Goal: Task Accomplishment & Management: Manage account settings

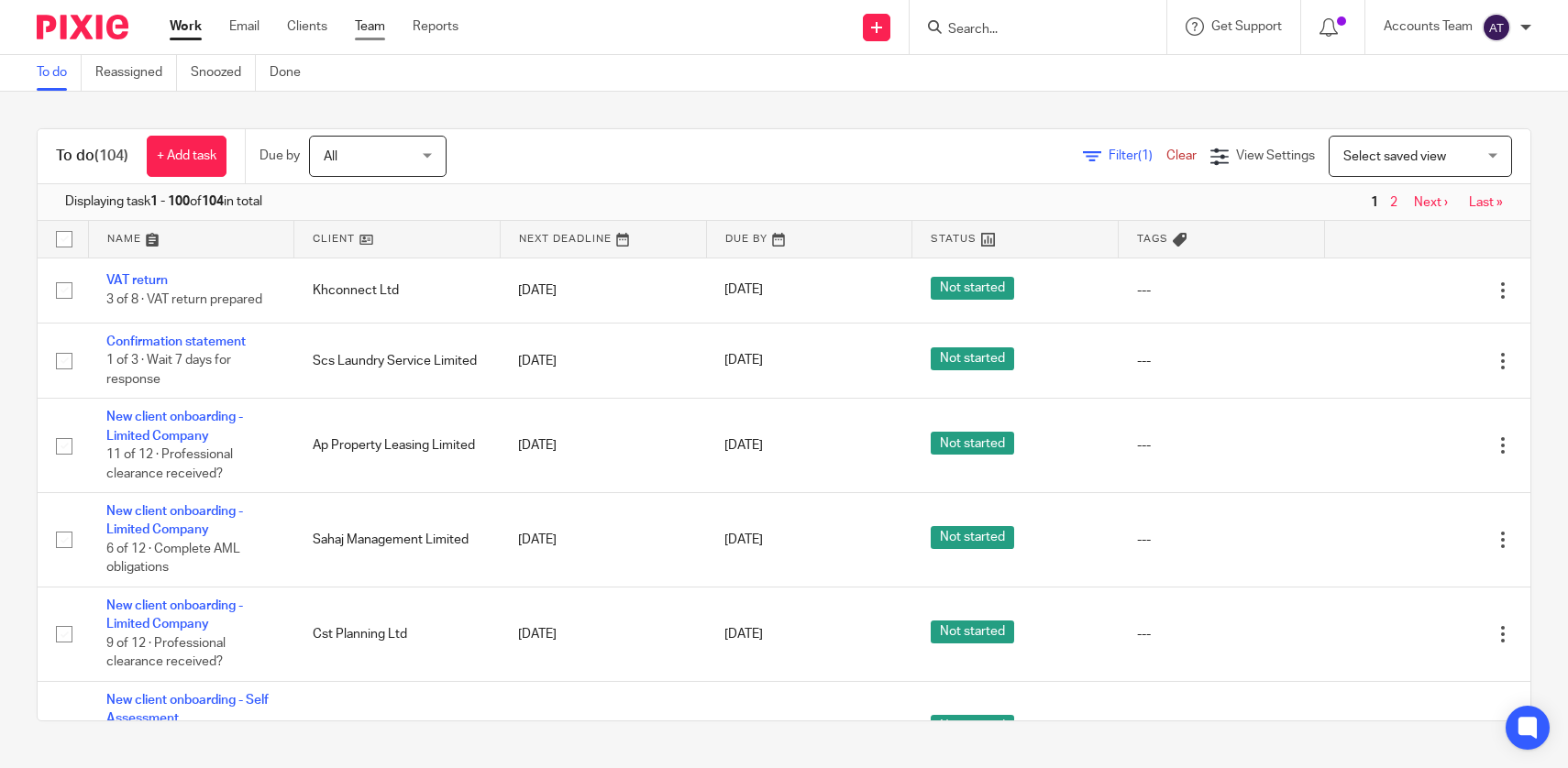
click at [374, 22] on link "Team" at bounding box center [369, 27] width 30 height 19
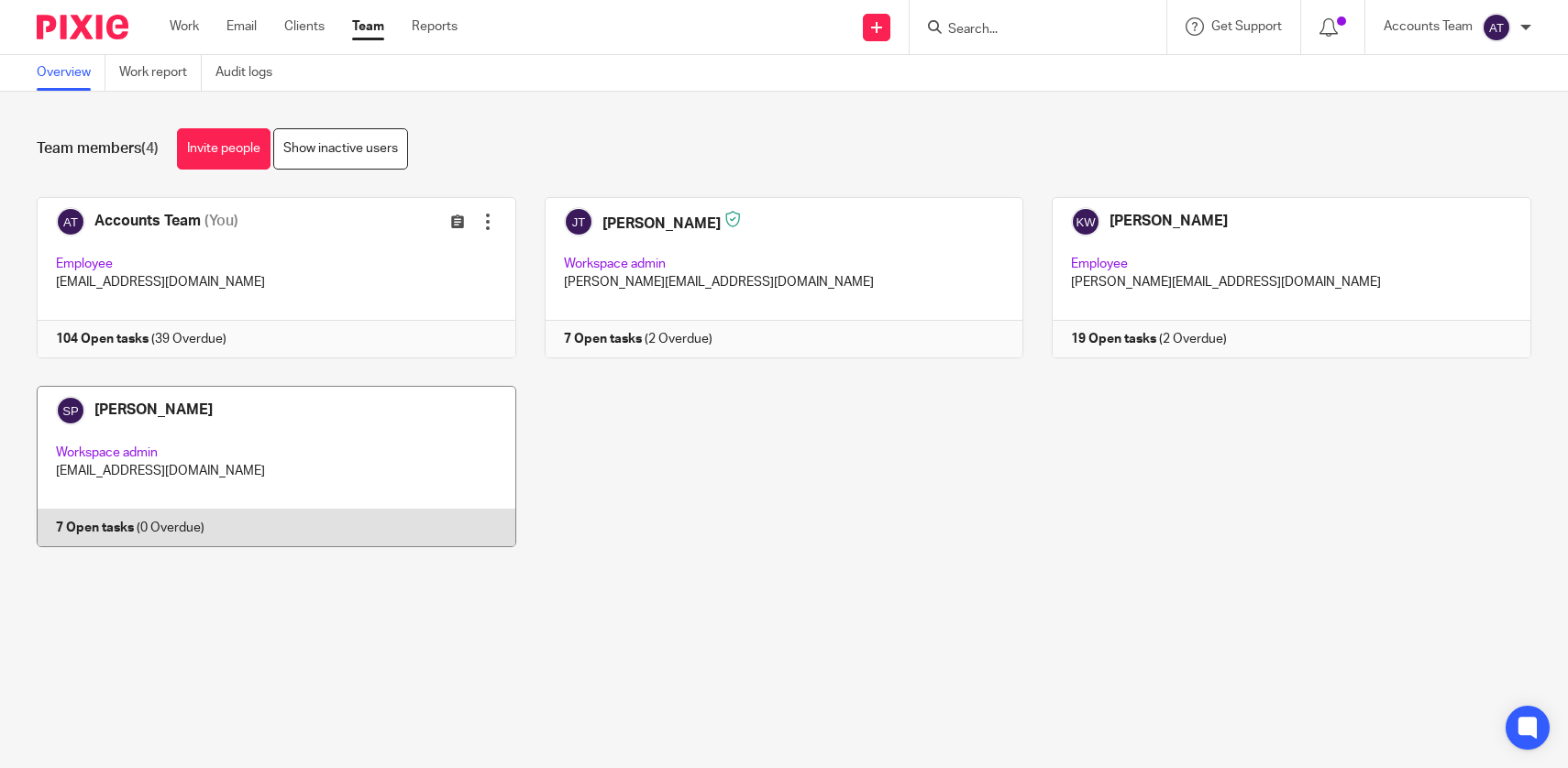
click at [349, 445] on link at bounding box center [263, 467] width 508 height 161
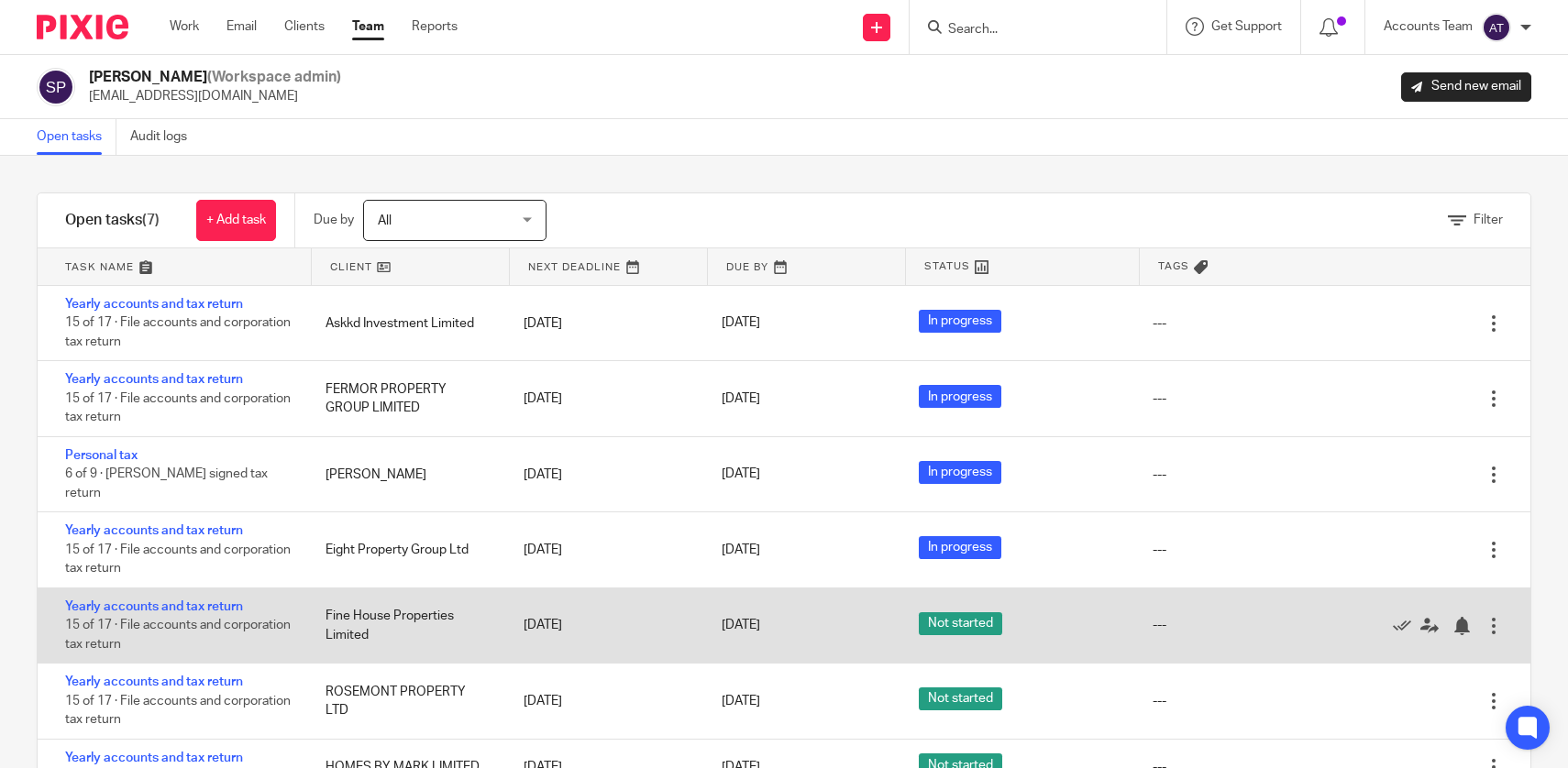
scroll to position [3, 0]
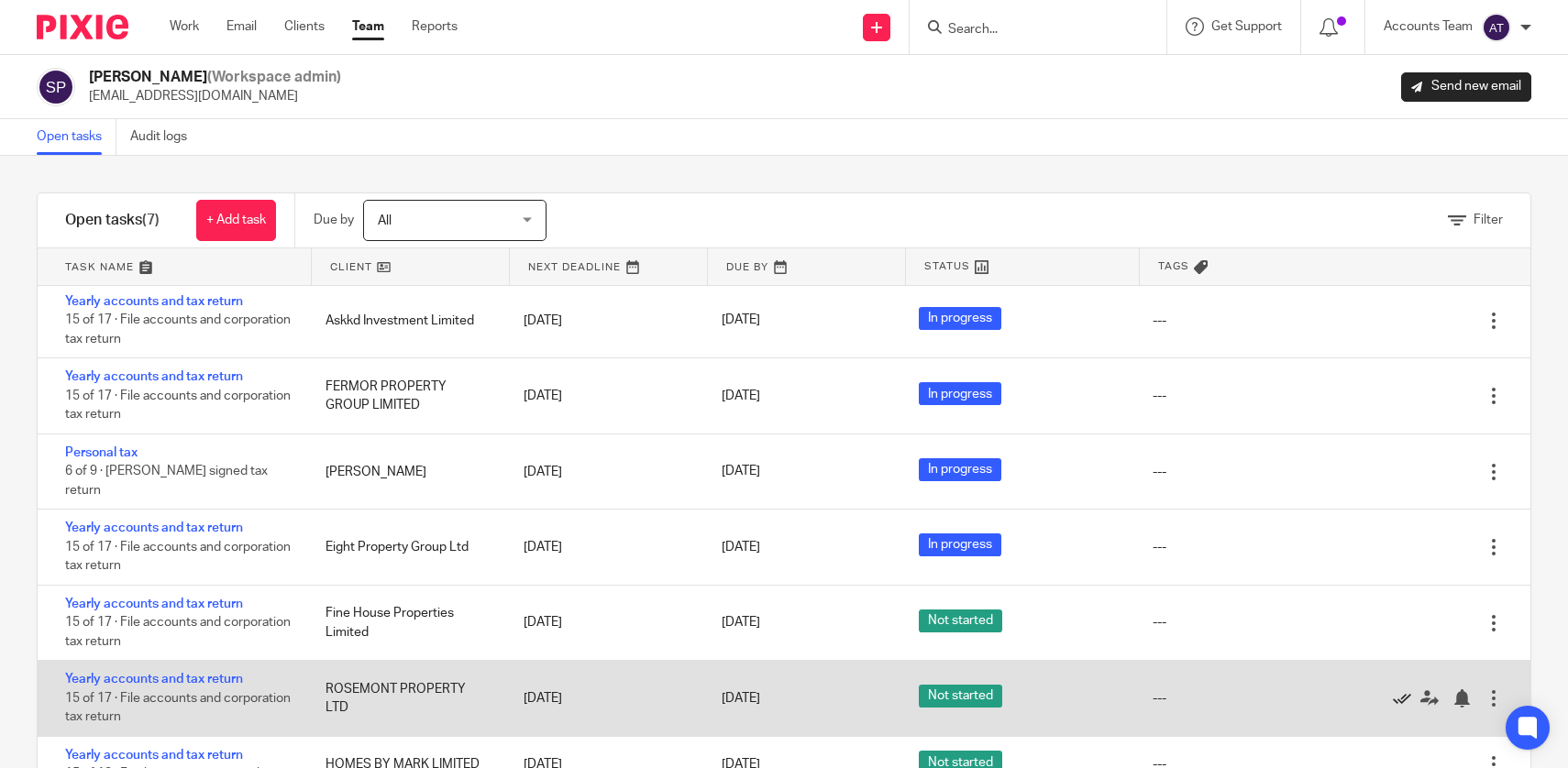
click at [1402, 690] on icon at bounding box center [1402, 699] width 19 height 19
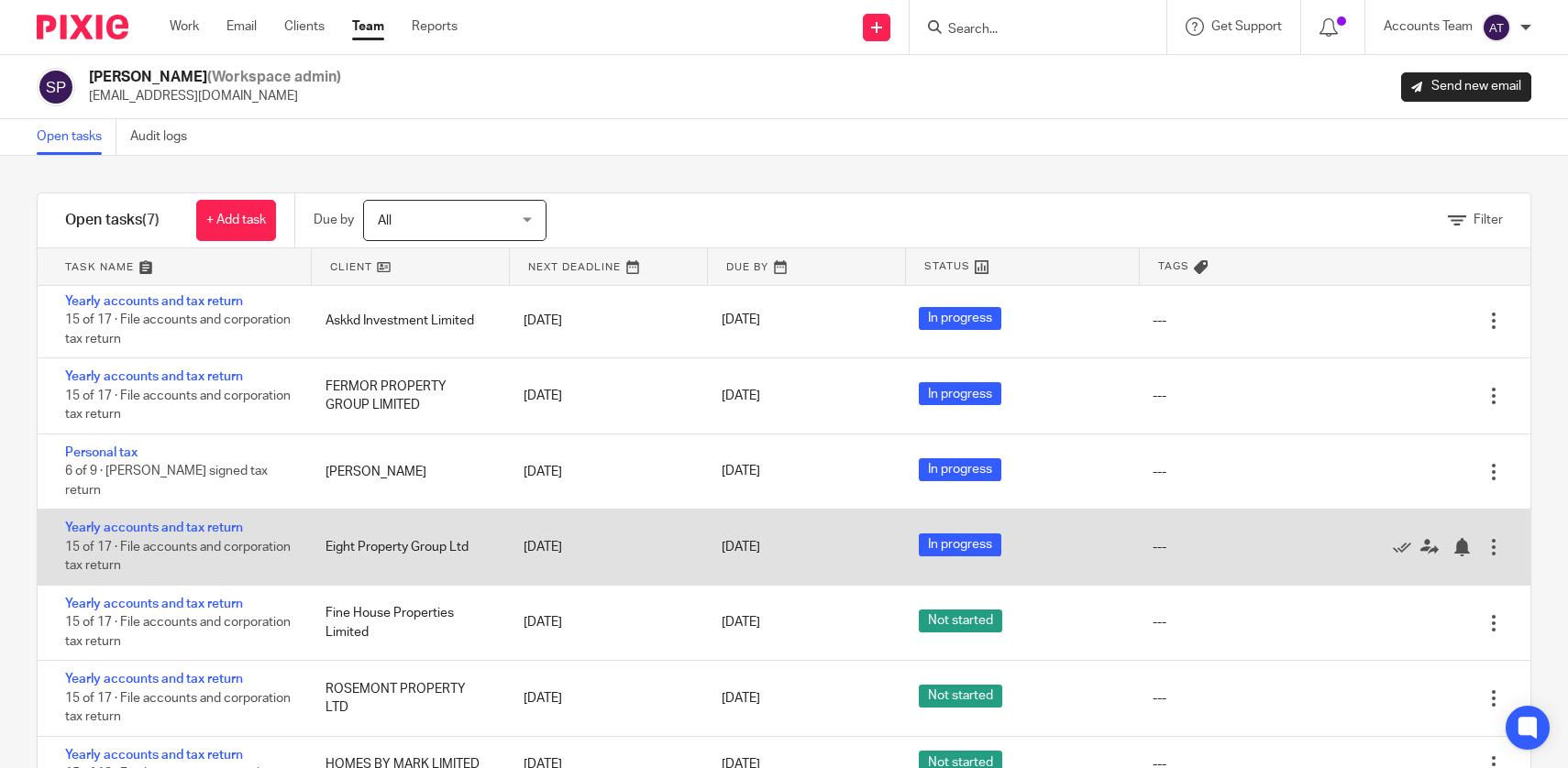
scroll to position [0, 0]
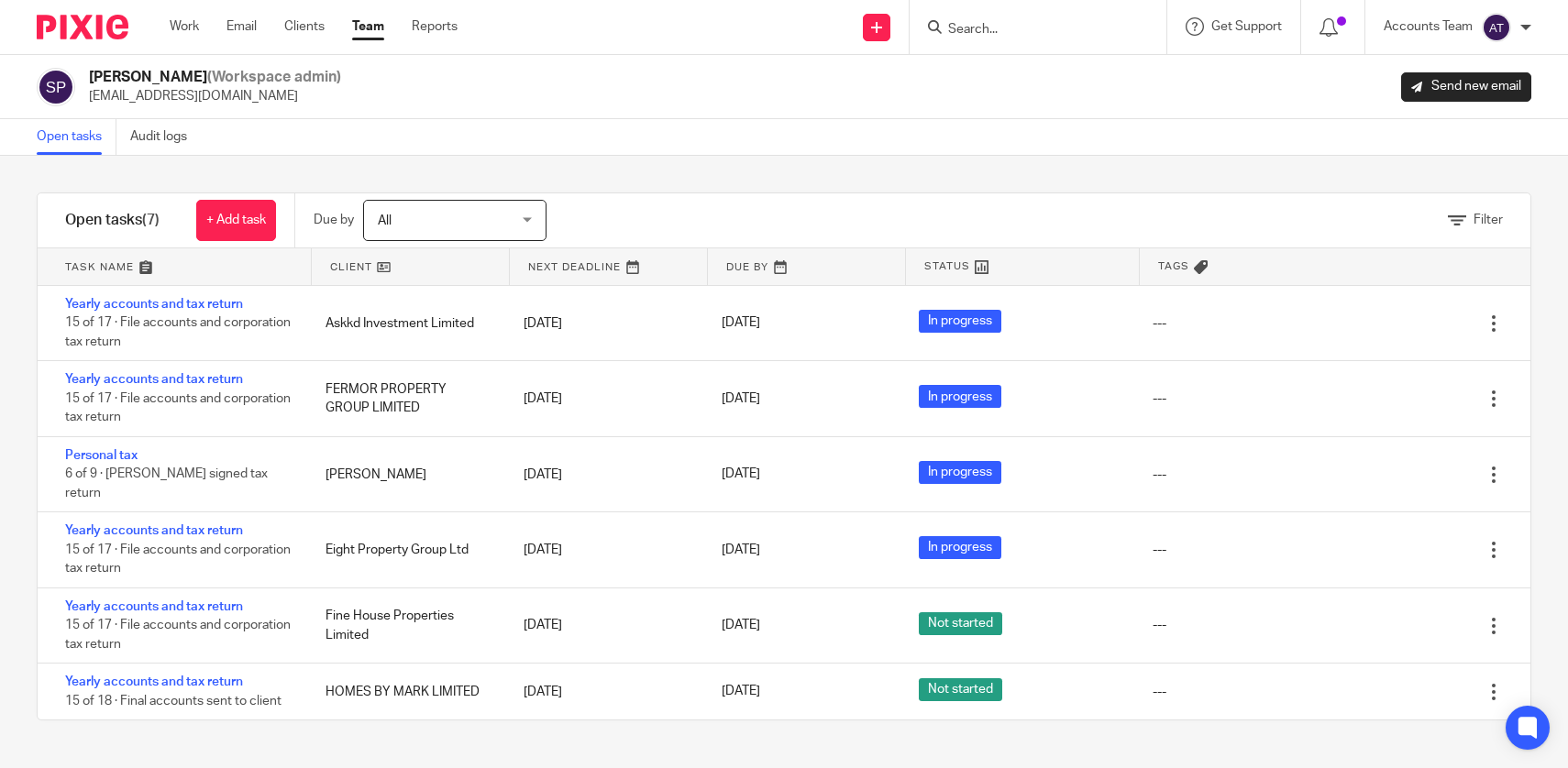
click at [972, 33] on input "Search" at bounding box center [1029, 30] width 165 height 17
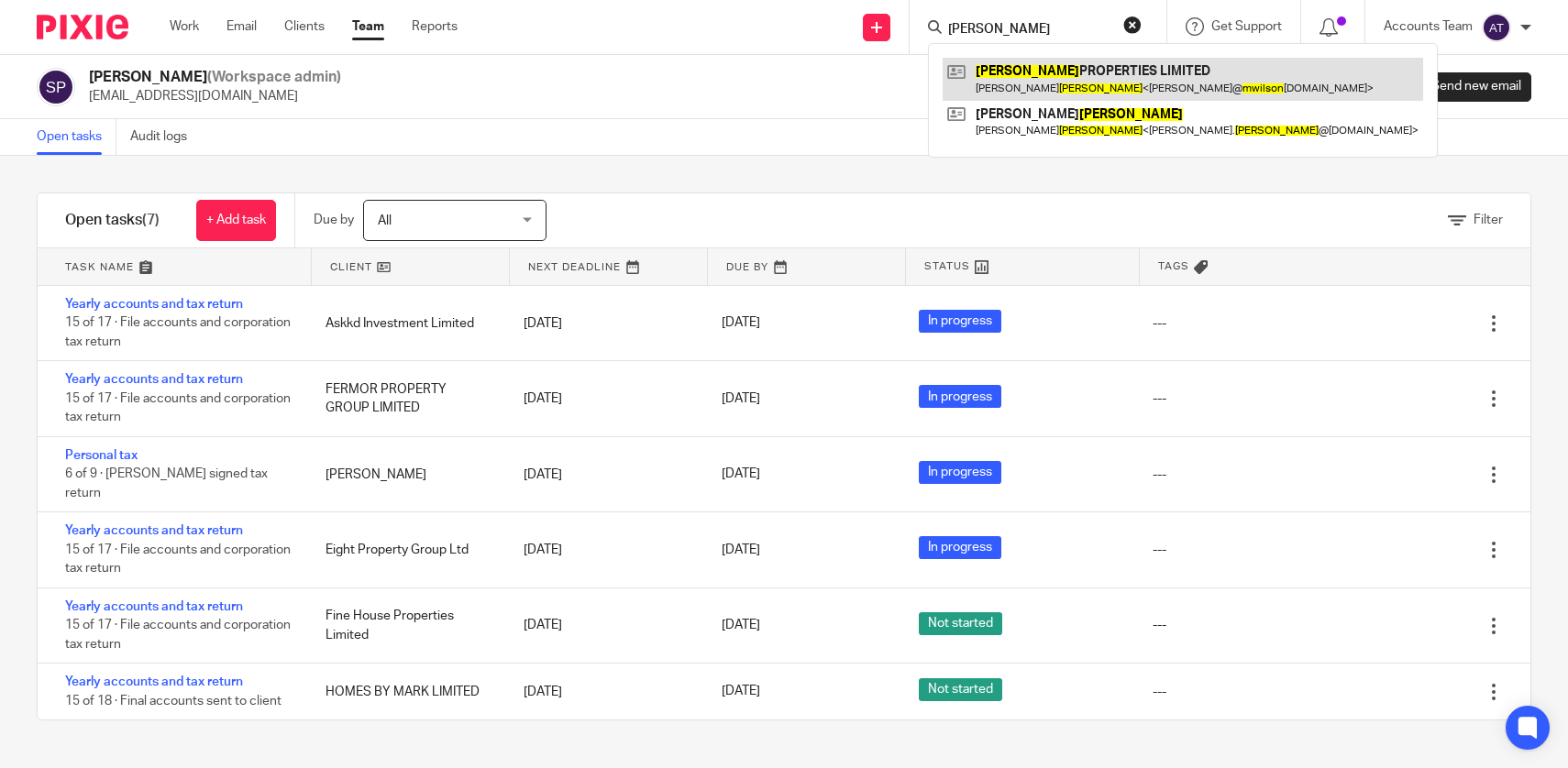
type input "m wilson"
click at [1019, 79] on link at bounding box center [1183, 79] width 480 height 42
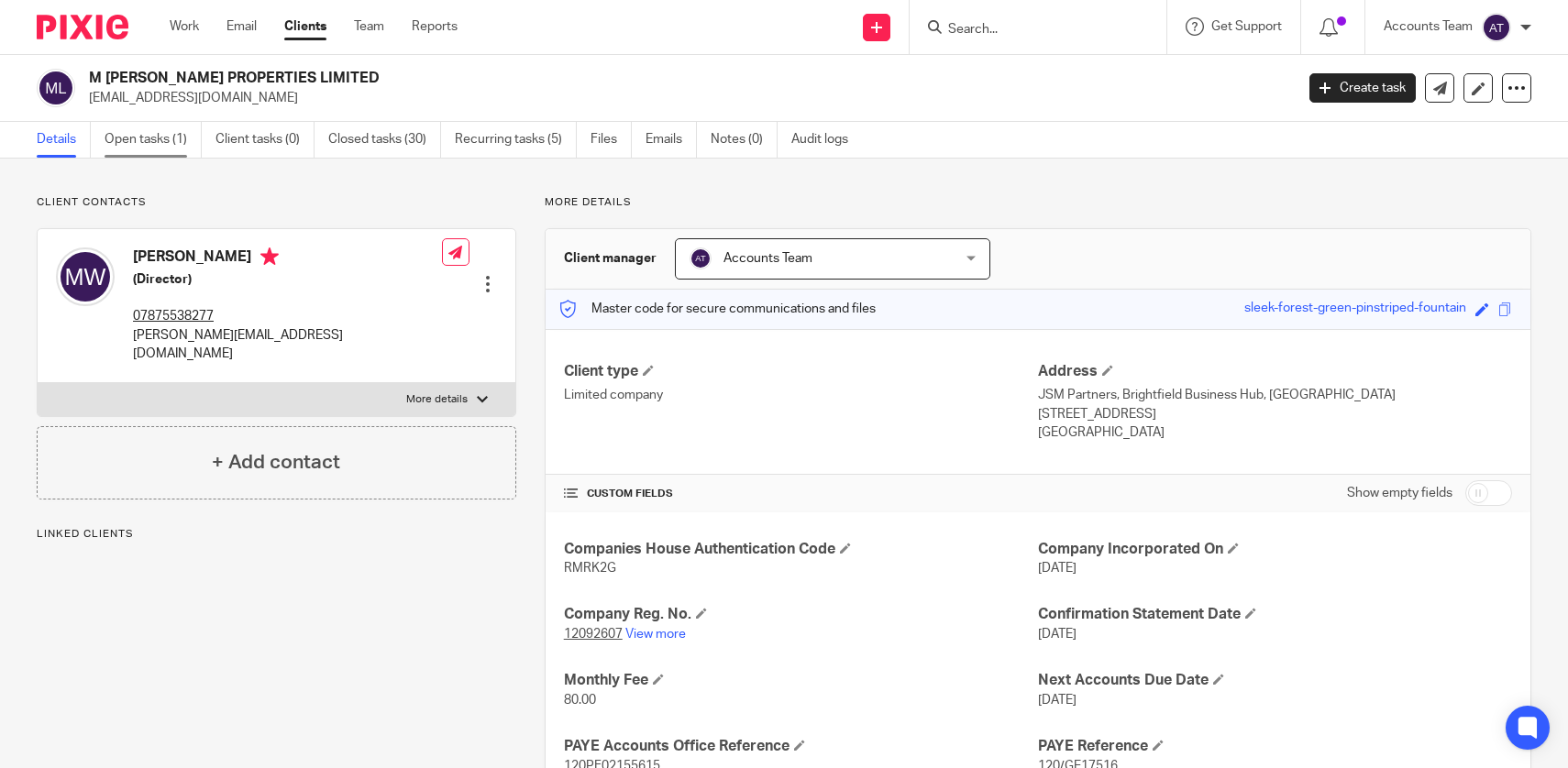
click at [153, 143] on link "Open tasks (1)" at bounding box center [153, 140] width 98 height 36
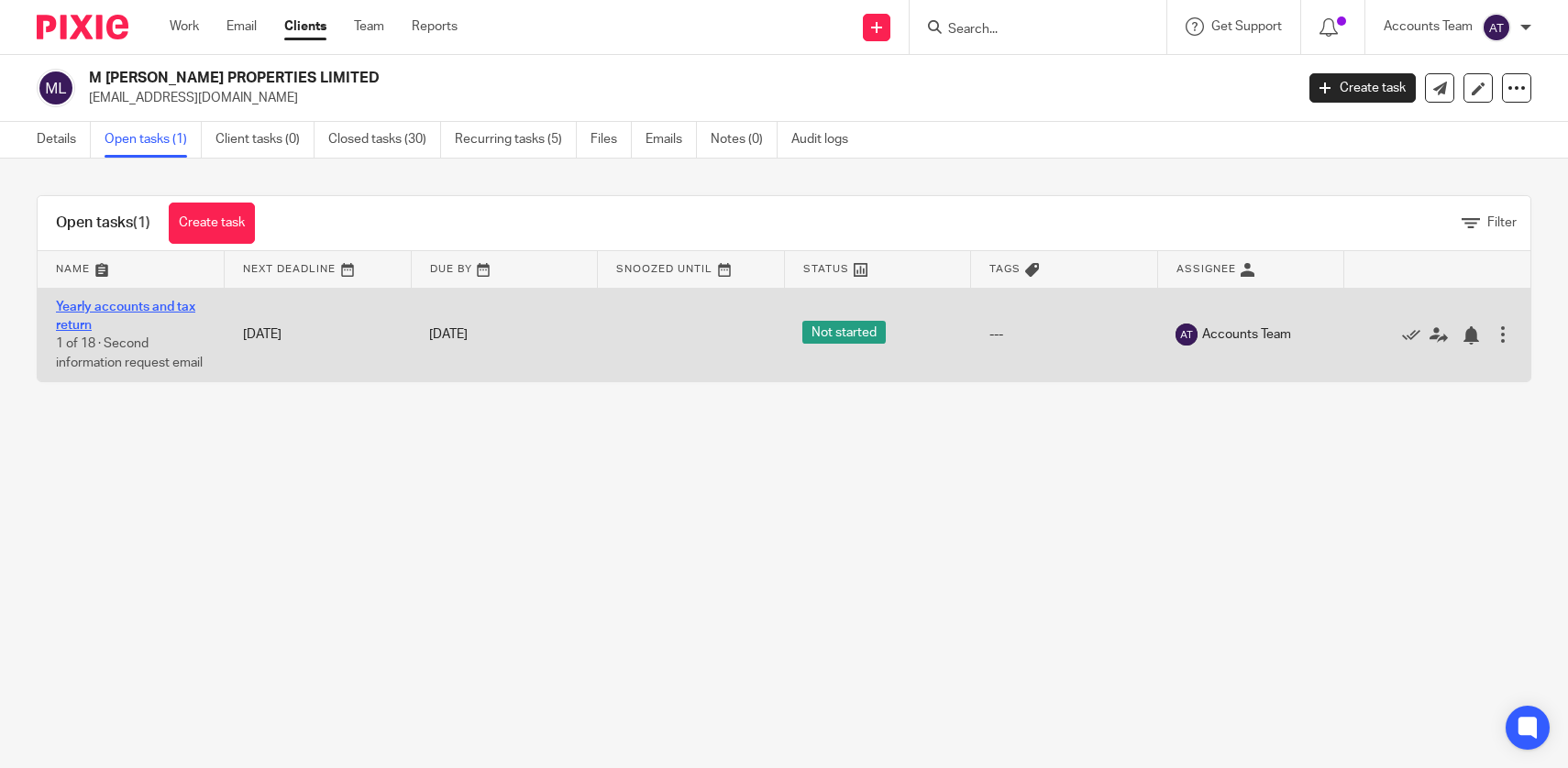
click at [143, 312] on link "Yearly accounts and tax return" at bounding box center [126, 316] width 140 height 31
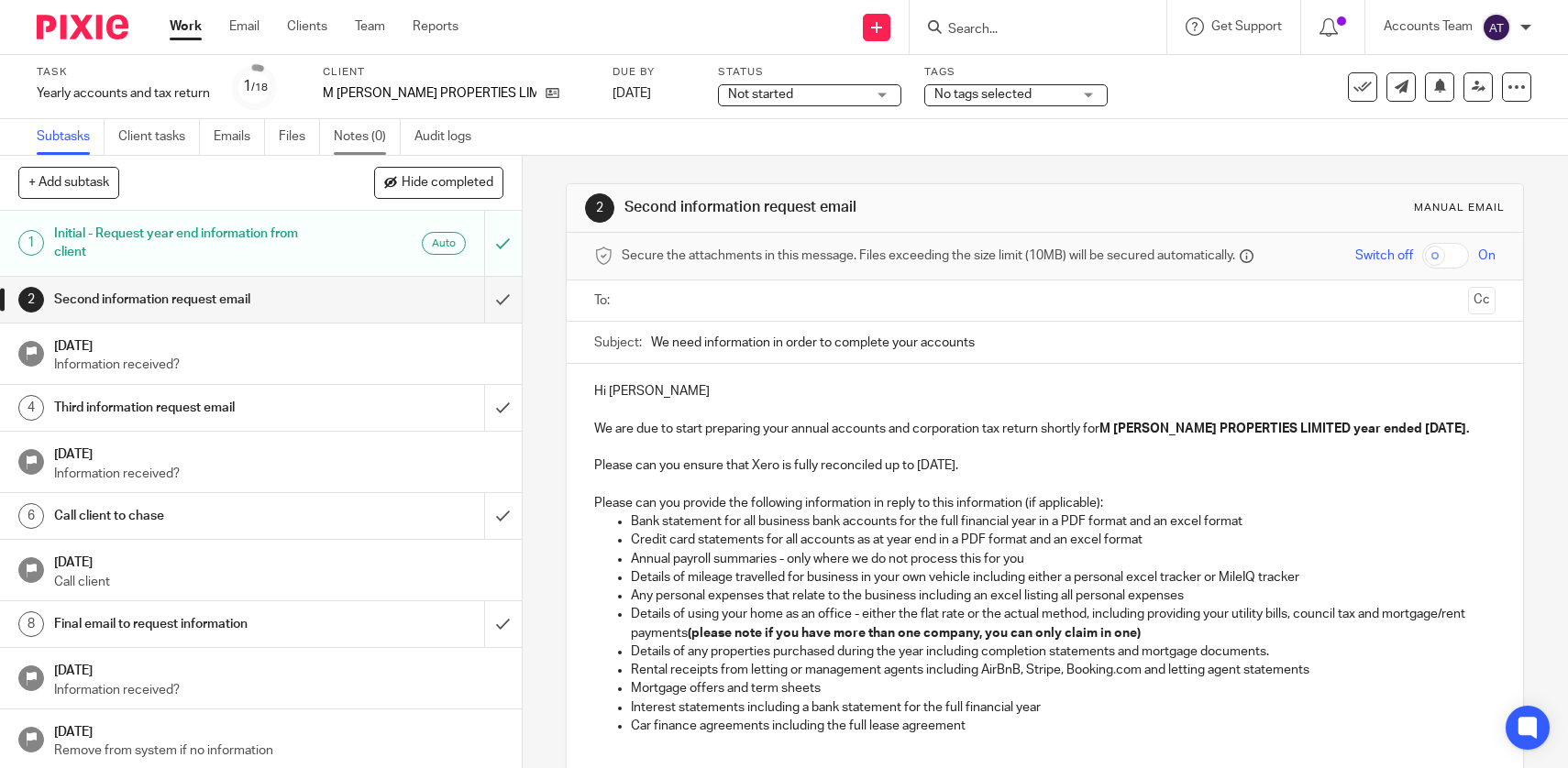
click at [348, 143] on link "Notes (0)" at bounding box center [367, 137] width 67 height 36
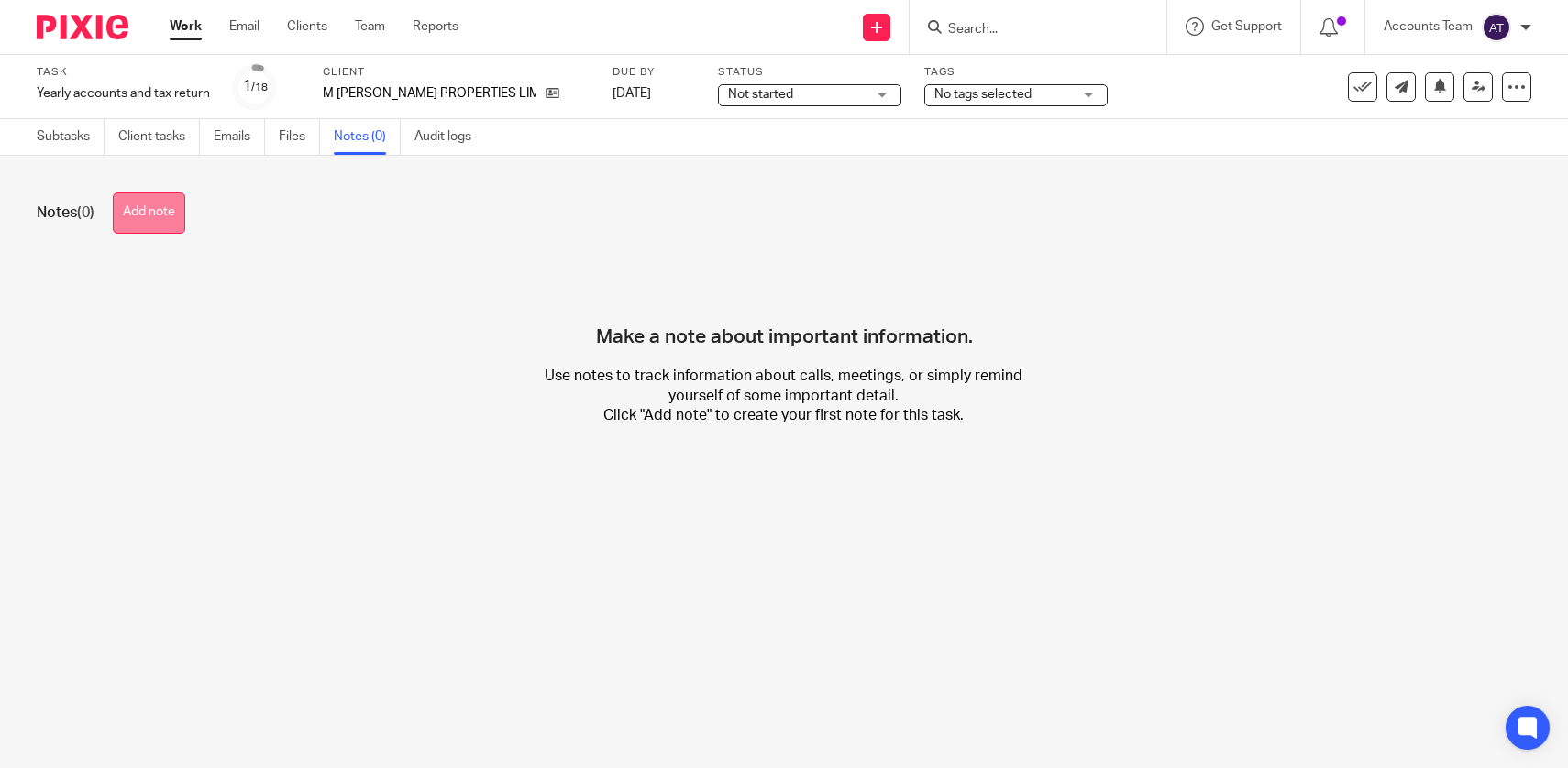
click at [139, 209] on button "Add note" at bounding box center [148, 213] width 72 height 41
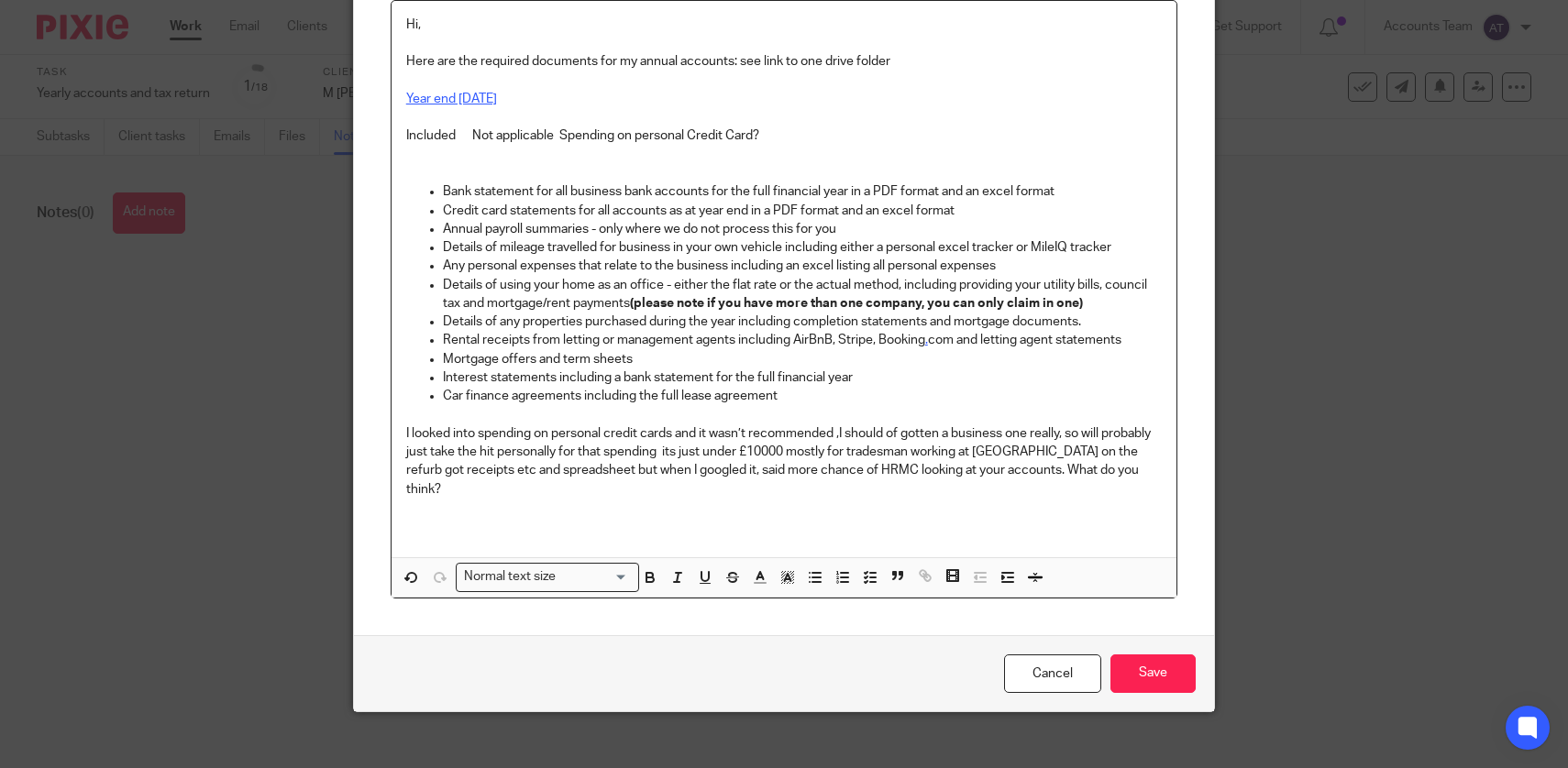
scroll to position [196, 0]
click at [1156, 663] on input "Save" at bounding box center [1153, 674] width 85 height 39
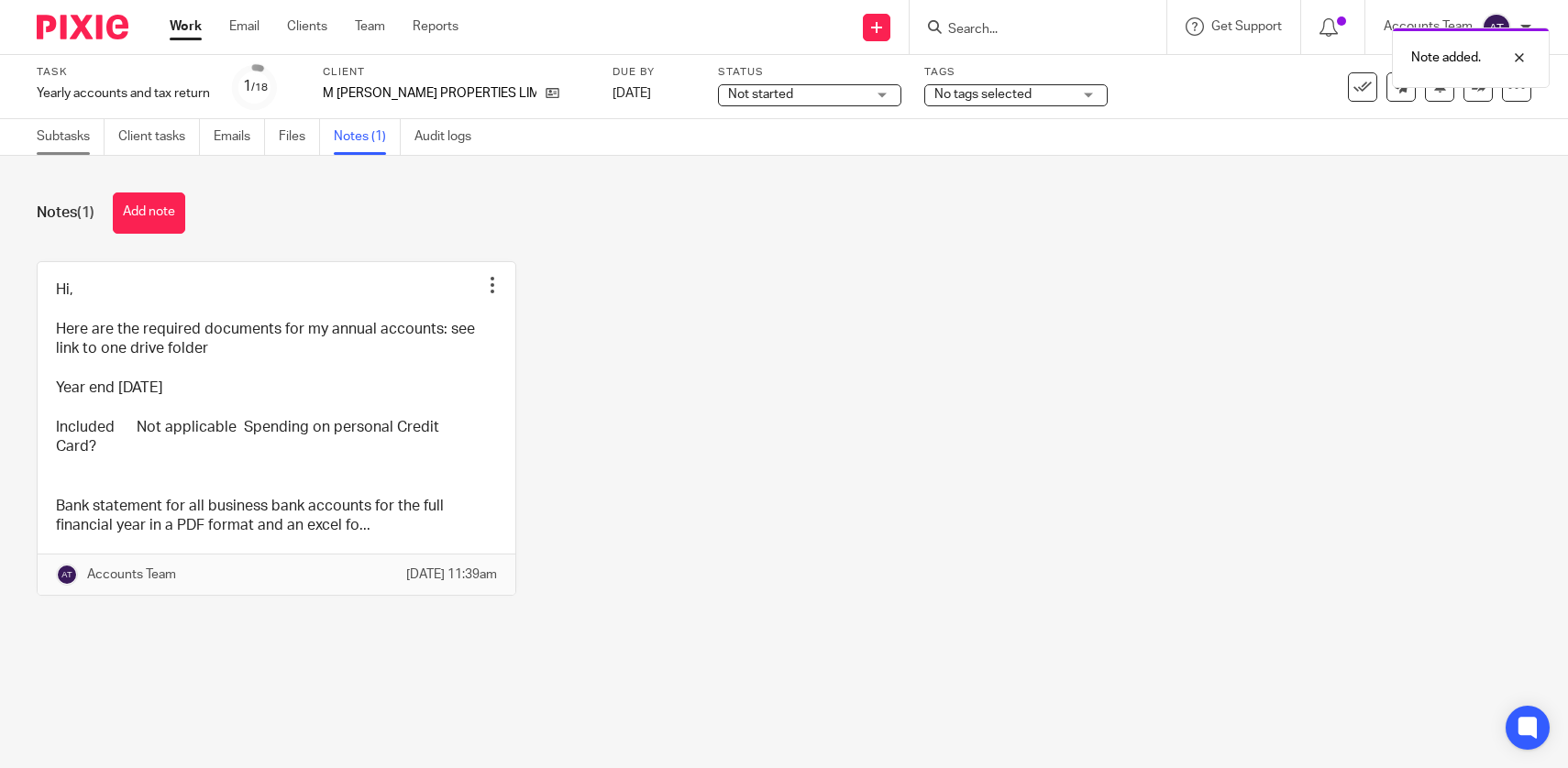
click at [92, 129] on link "Subtasks" at bounding box center [70, 137] width 68 height 36
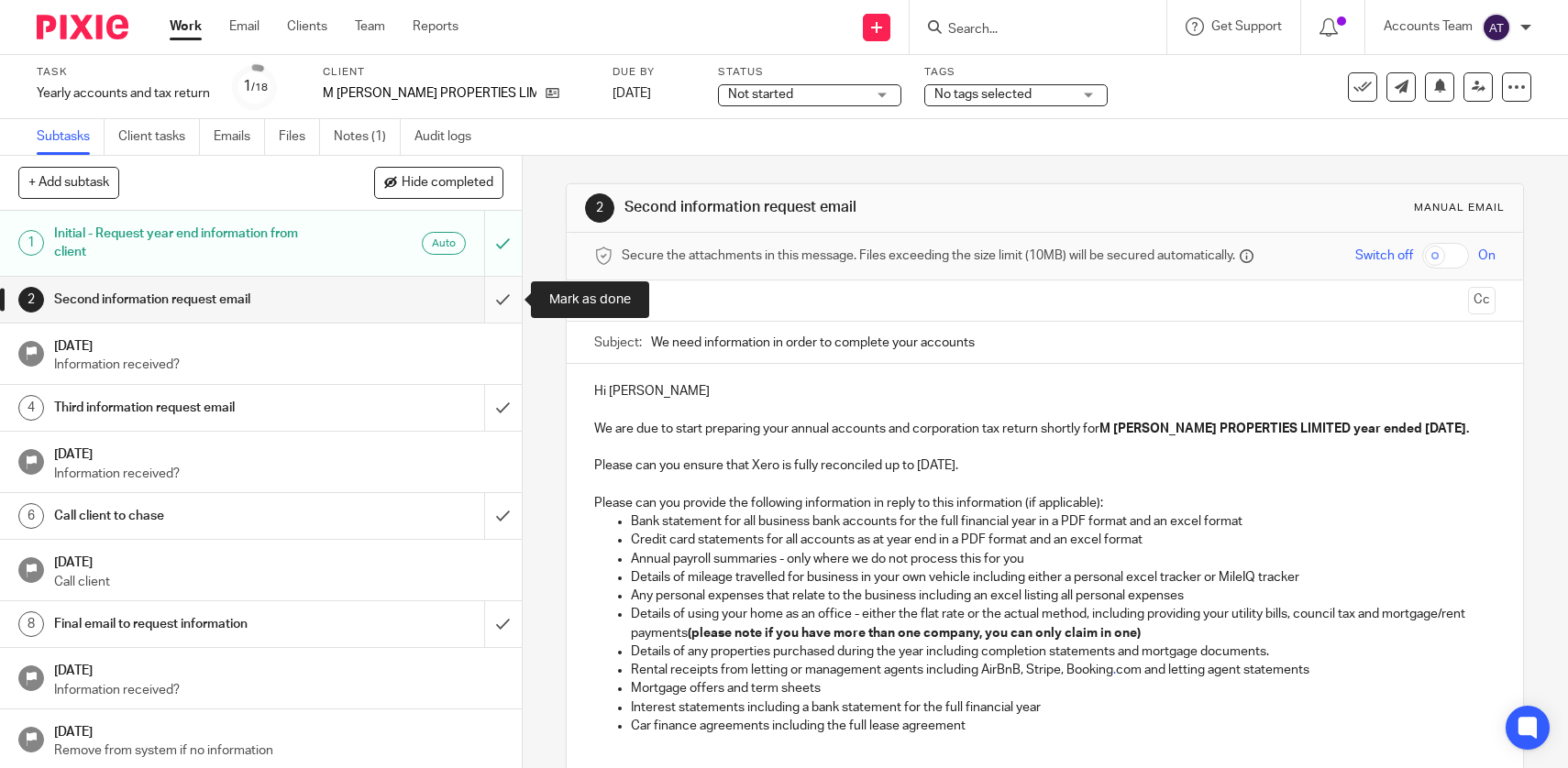
click at [507, 309] on input "submit" at bounding box center [261, 299] width 521 height 46
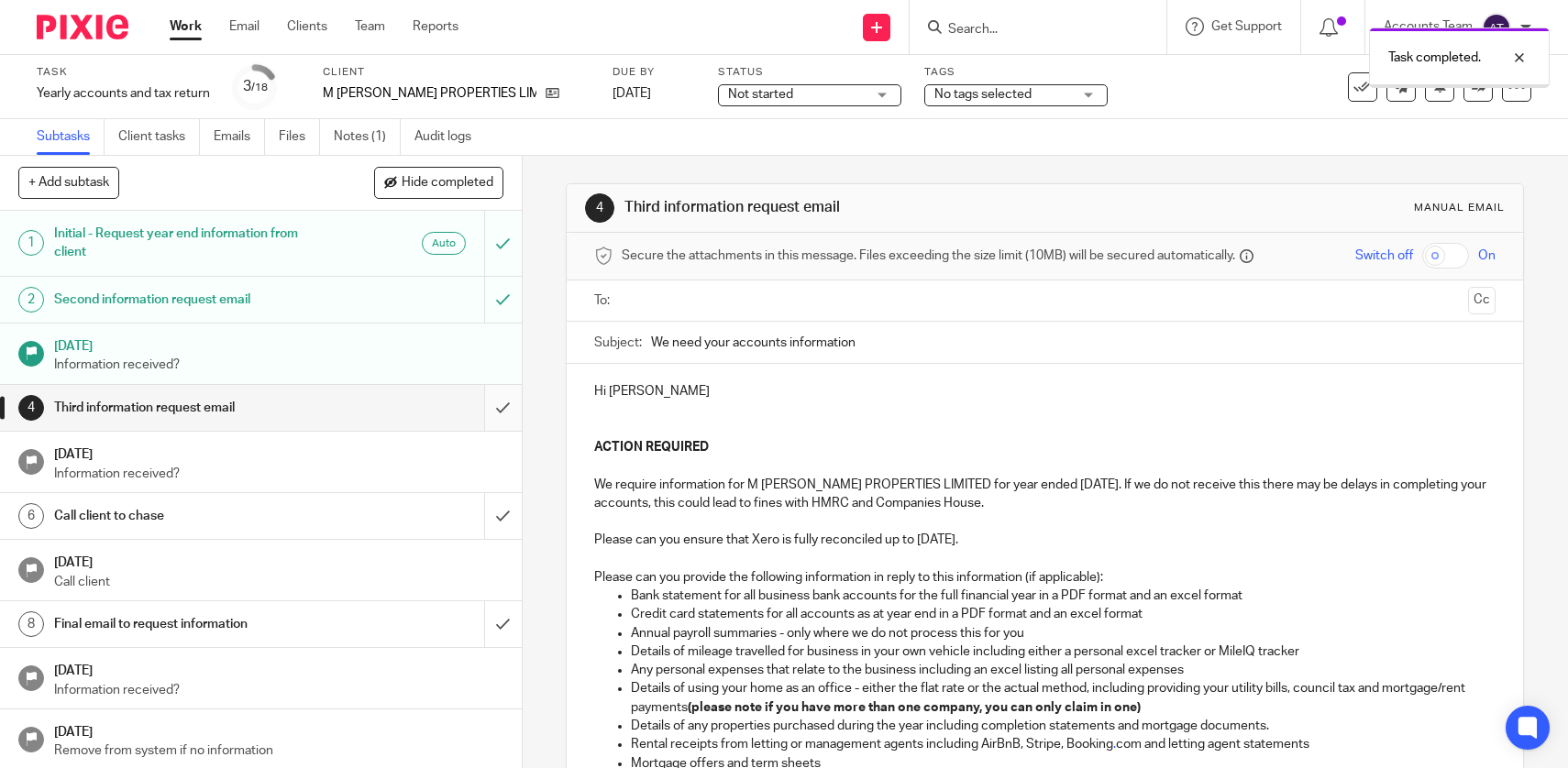
click at [510, 398] on input "submit" at bounding box center [261, 408] width 521 height 46
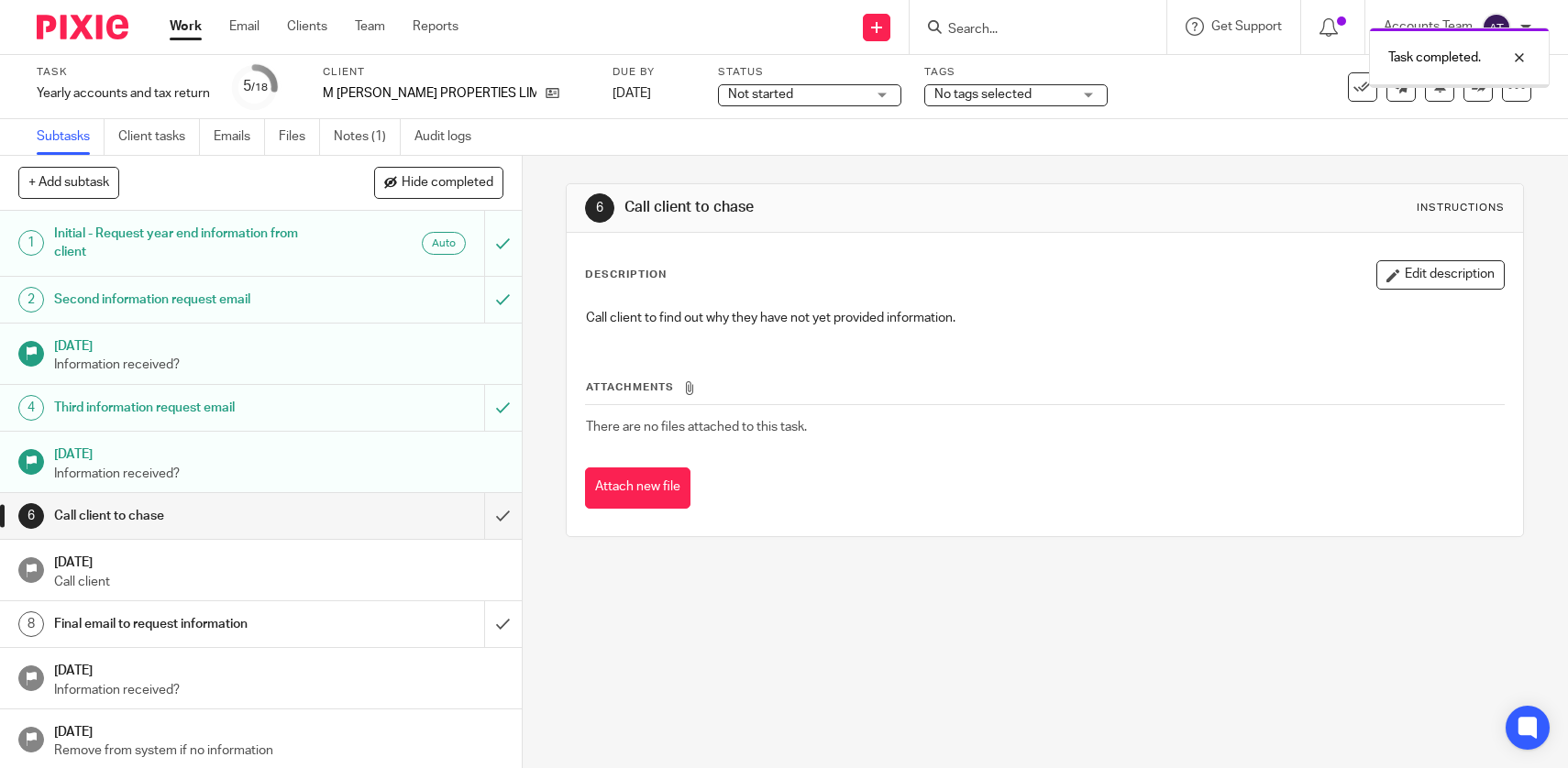
click at [508, 514] on input "submit" at bounding box center [261, 516] width 521 height 46
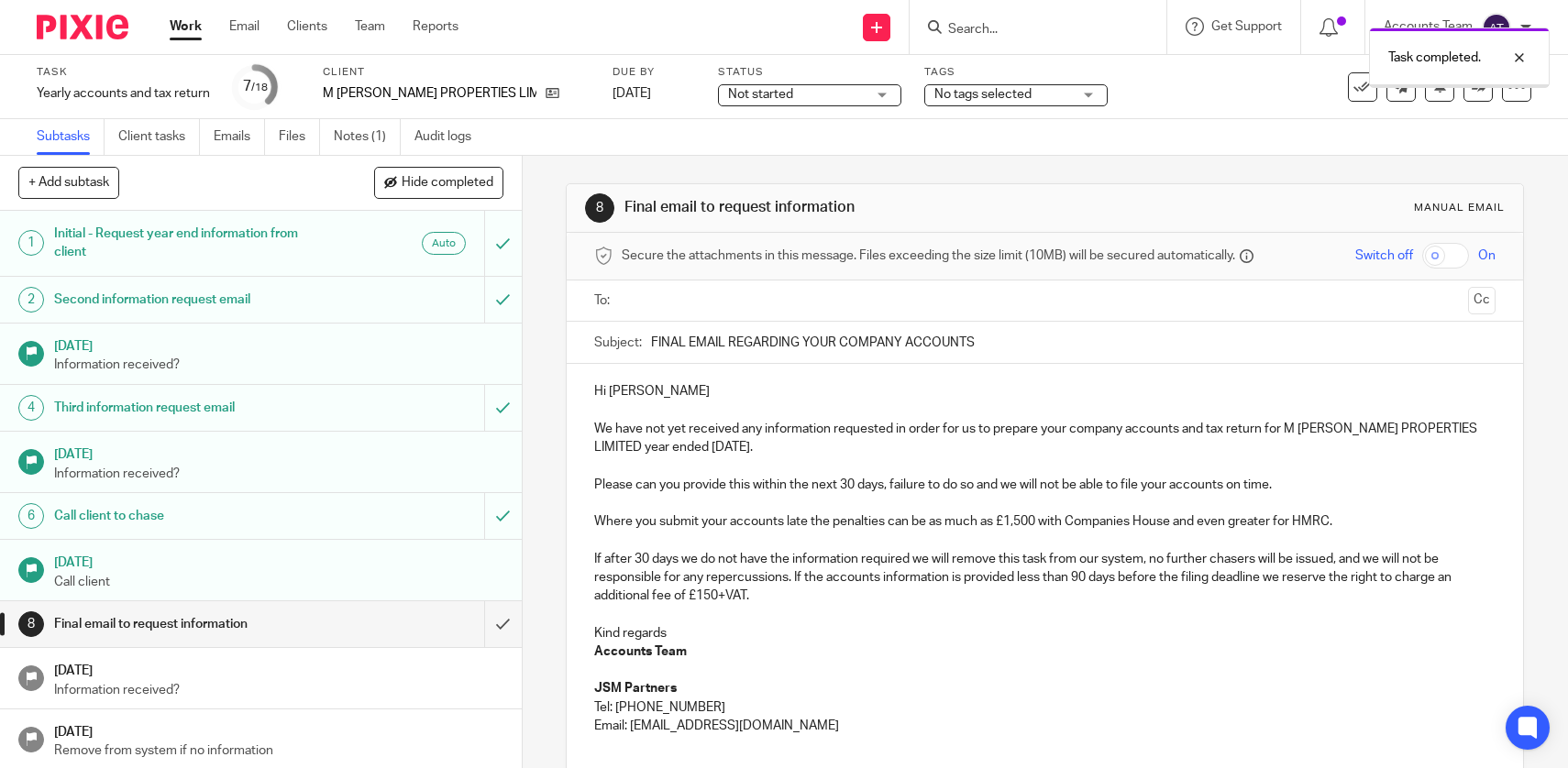
click at [507, 610] on input "submit" at bounding box center [261, 624] width 521 height 46
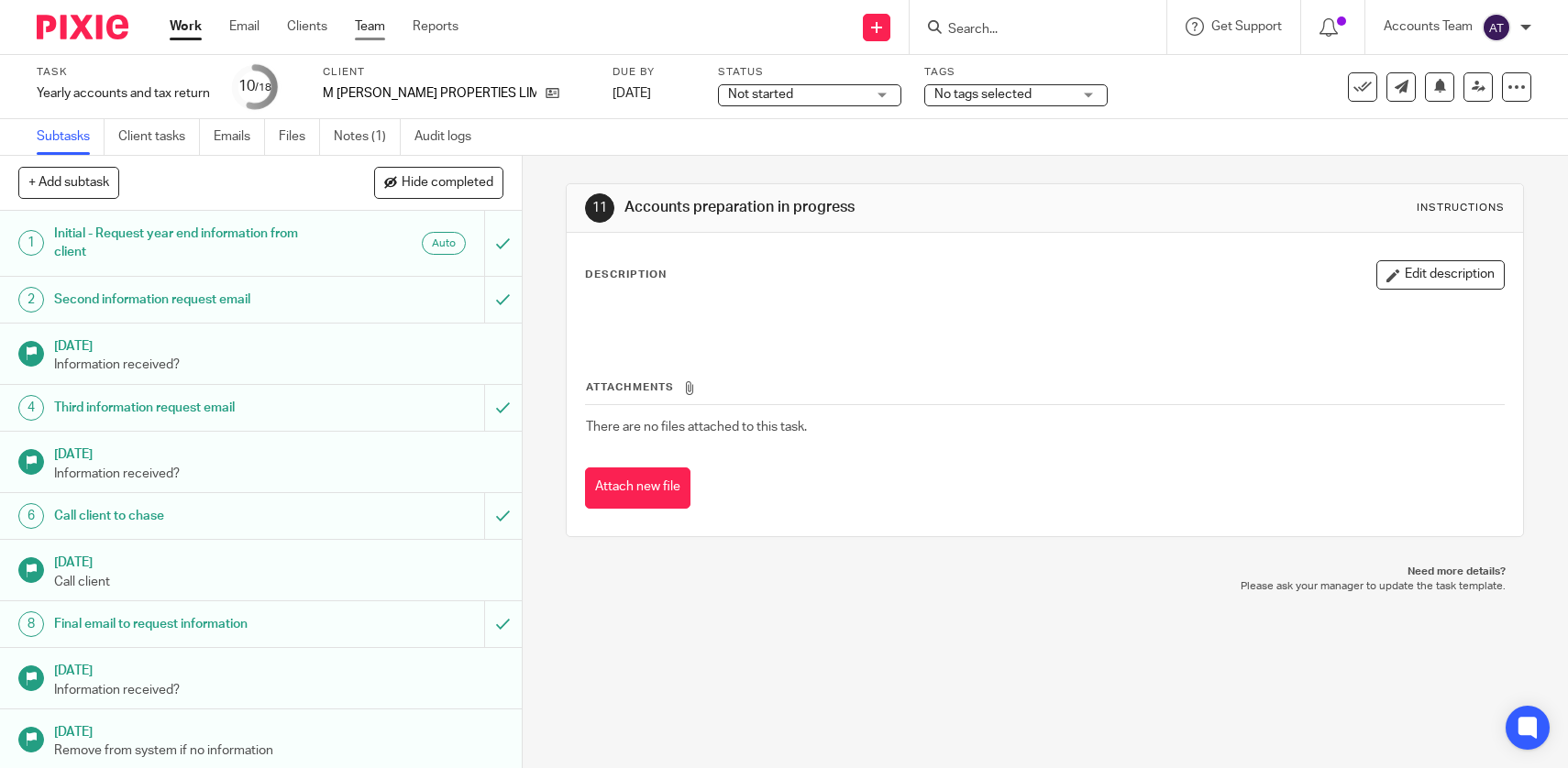
click at [382, 24] on link "Team" at bounding box center [369, 27] width 30 height 19
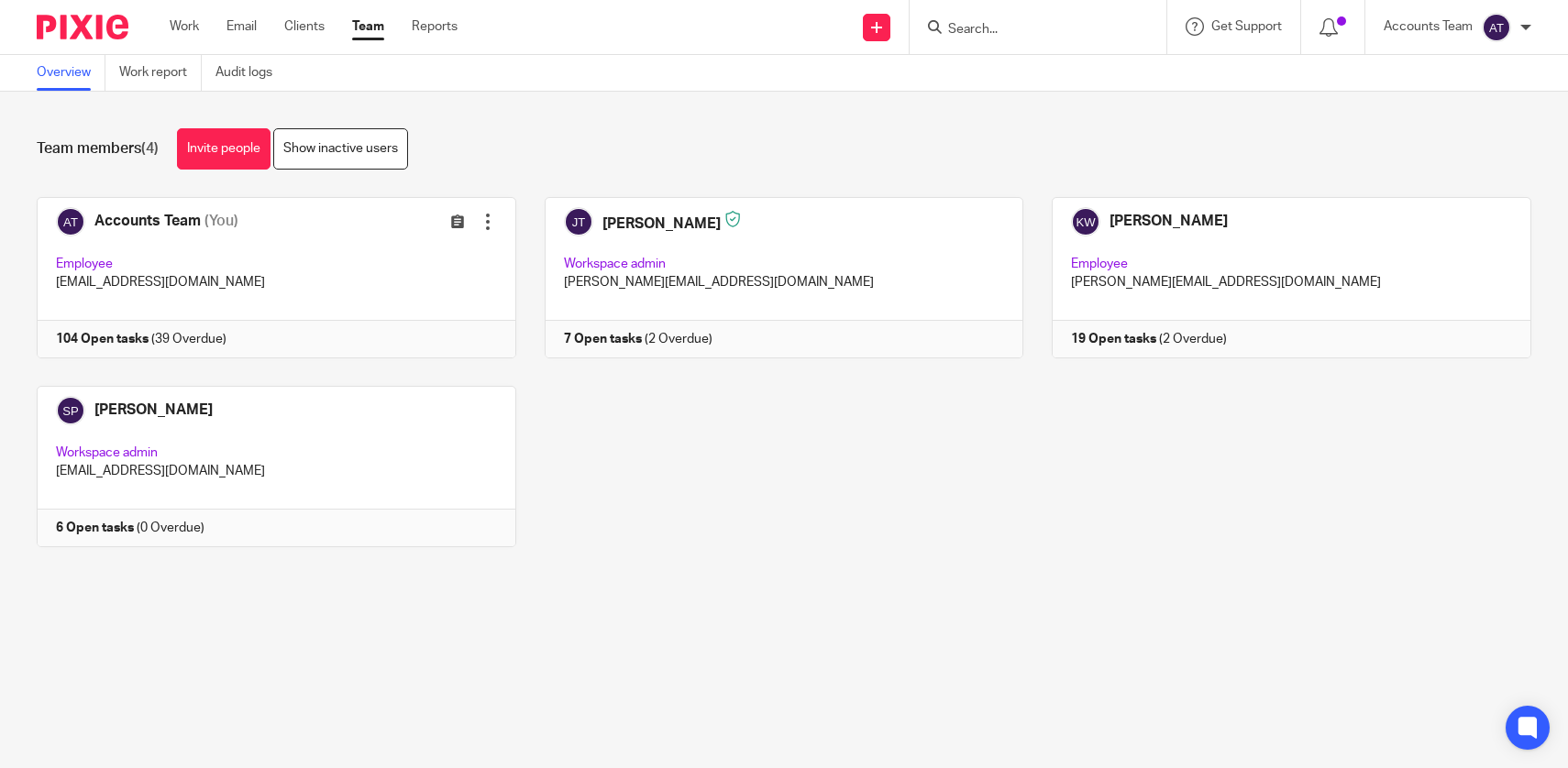
click at [983, 23] on input "Search" at bounding box center [1029, 30] width 165 height 17
type input "8"
click at [364, 28] on link "Team" at bounding box center [368, 27] width 32 height 19
